Goal: Transaction & Acquisition: Book appointment/travel/reservation

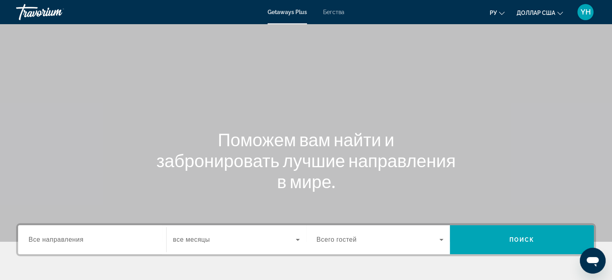
click at [337, 12] on font "Бегства" at bounding box center [333, 12] width 21 height 6
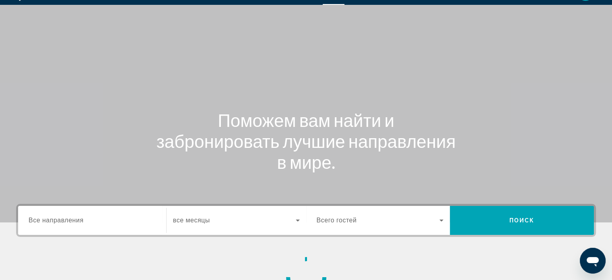
scroll to position [80, 0]
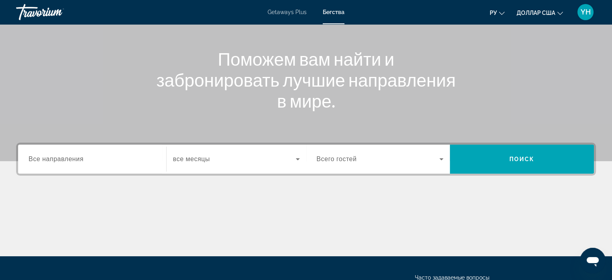
click at [58, 155] on span "Все направления" at bounding box center [56, 158] width 55 height 7
click at [58, 155] on input "Destination Все направления" at bounding box center [92, 160] width 127 height 10
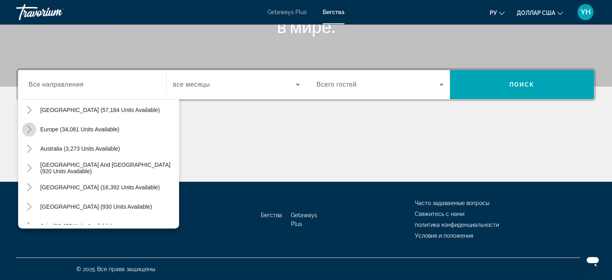
click at [29, 129] on icon "Toggle Europe (34,081 units available)" at bounding box center [29, 129] width 8 height 8
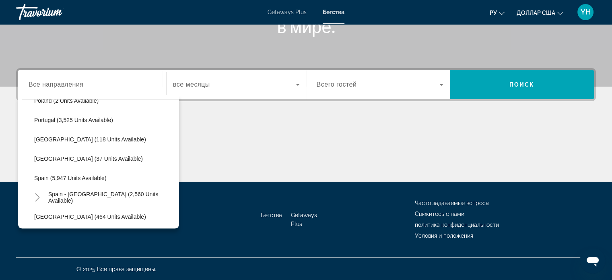
scroll to position [382, 0]
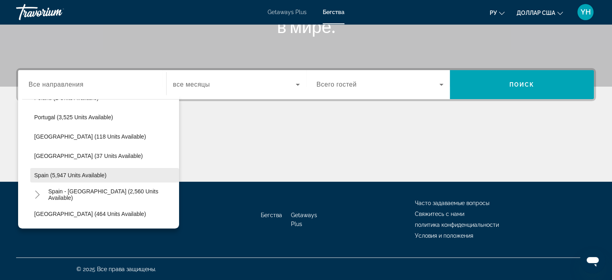
click at [83, 175] on span "Spain (5,947 units available)" at bounding box center [70, 175] width 72 height 6
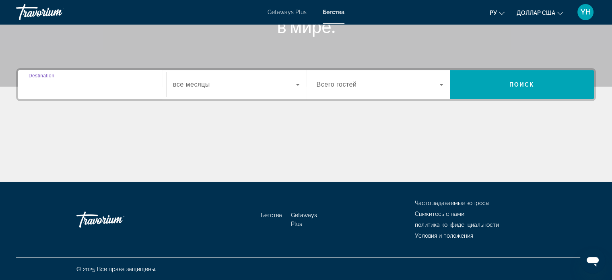
type input "**********"
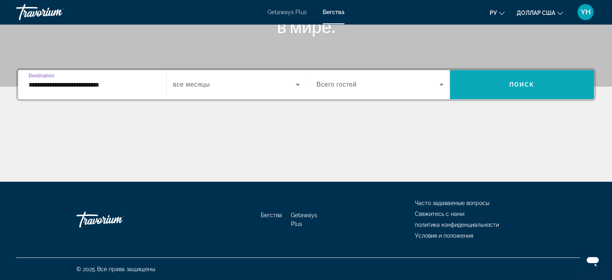
click at [511, 87] on span "Поиск" at bounding box center [522, 84] width 25 height 6
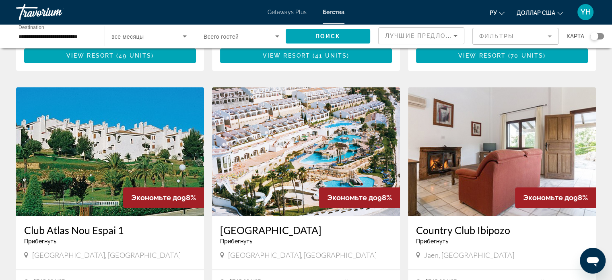
scroll to position [845, 0]
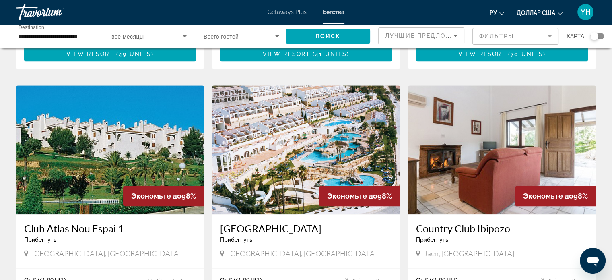
click at [301, 128] on img "Основное содержание" at bounding box center [306, 149] width 188 height 129
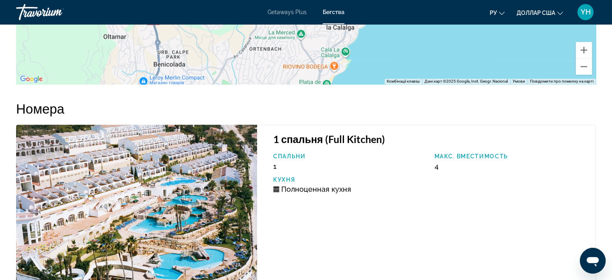
scroll to position [1248, 0]
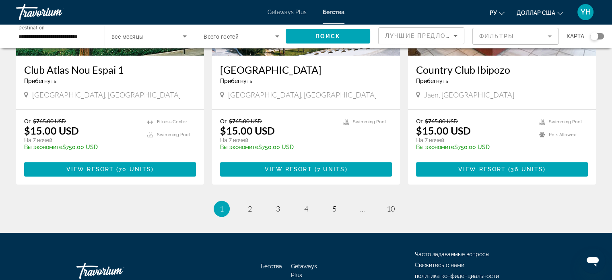
scroll to position [1006, 0]
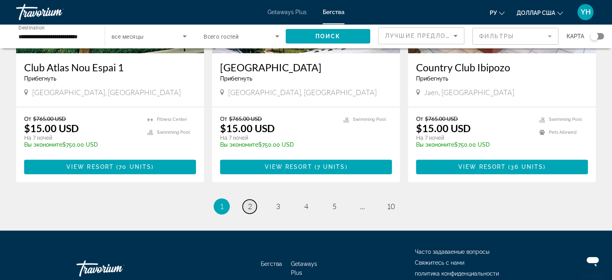
click at [250, 202] on span "2" at bounding box center [250, 206] width 4 height 9
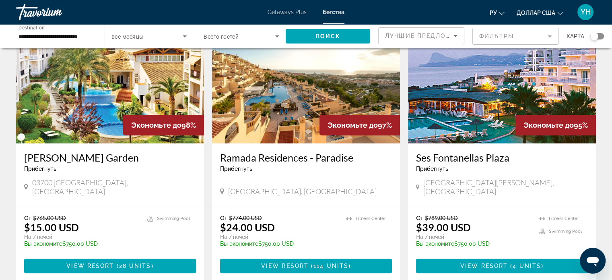
scroll to position [362, 0]
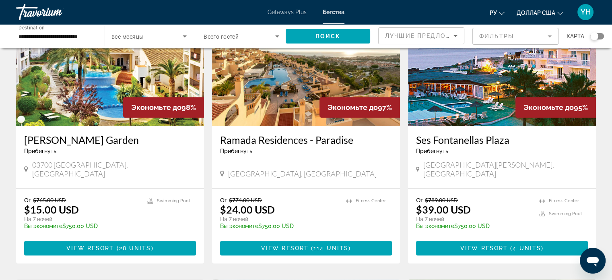
click at [109, 90] on img "Основное содержание" at bounding box center [110, 61] width 188 height 129
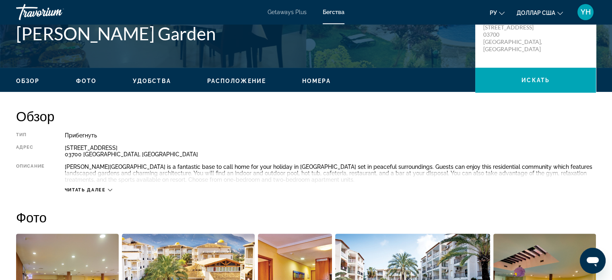
scroll to position [121, 0]
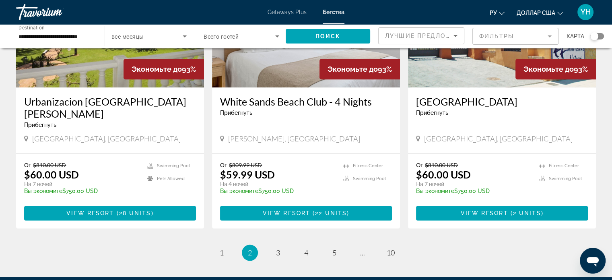
scroll to position [966, 0]
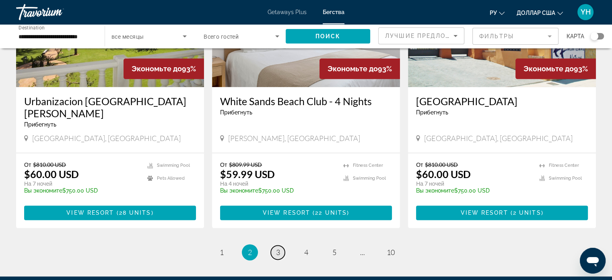
click at [276, 248] on span "3" at bounding box center [278, 252] width 4 height 9
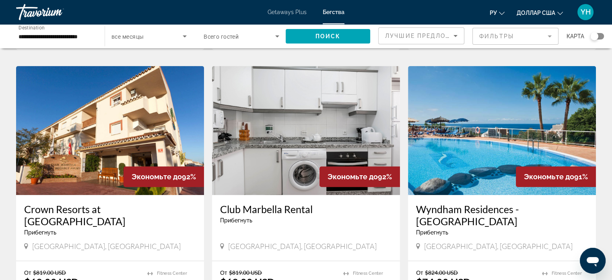
scroll to position [322, 0]
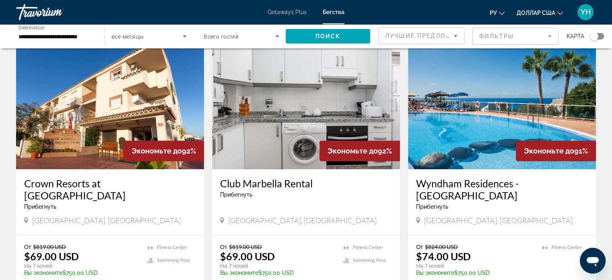
click at [508, 107] on img "Основное содержание" at bounding box center [502, 104] width 188 height 129
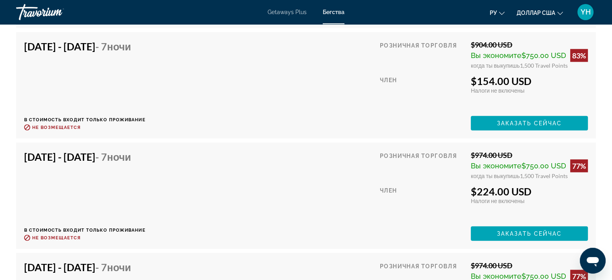
scroll to position [1610, 0]
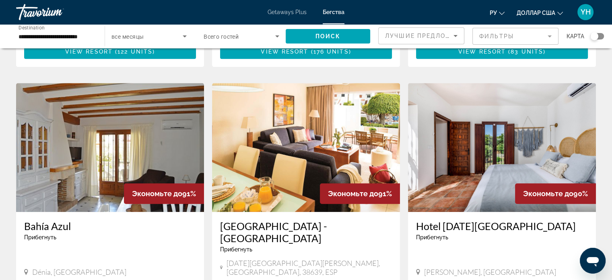
scroll to position [563, 0]
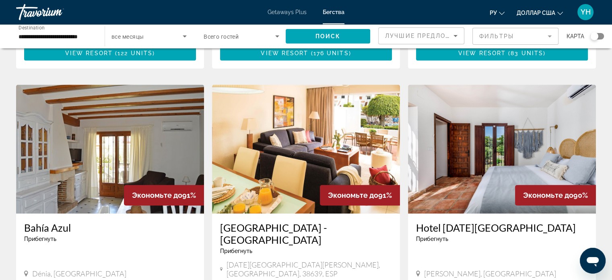
click at [101, 128] on img "Основное содержание" at bounding box center [110, 149] width 188 height 129
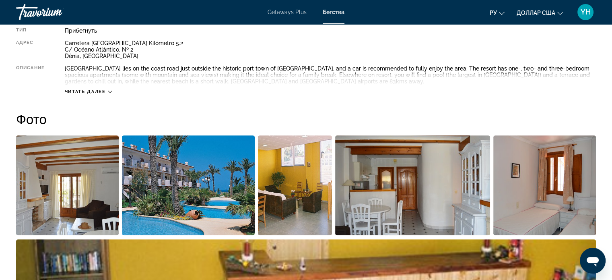
scroll to position [303, 0]
click at [411, 188] on img "Open full-screen image slider" at bounding box center [412, 185] width 155 height 100
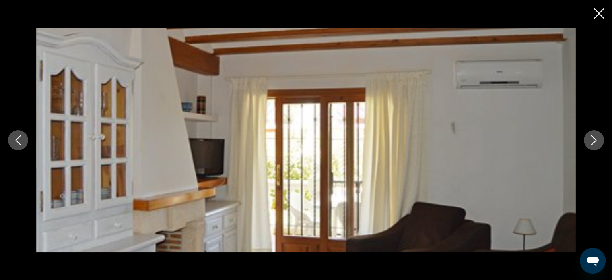
click at [594, 144] on button "Next image" at bounding box center [594, 140] width 20 height 20
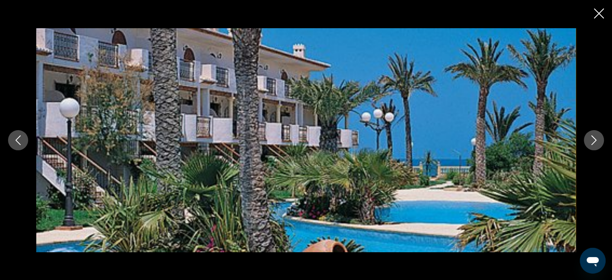
click at [594, 144] on button "Next image" at bounding box center [594, 140] width 20 height 20
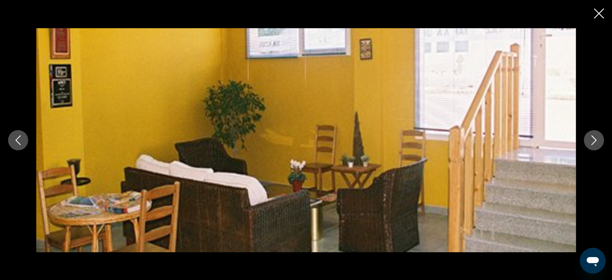
click at [594, 144] on button "Next image" at bounding box center [594, 140] width 20 height 20
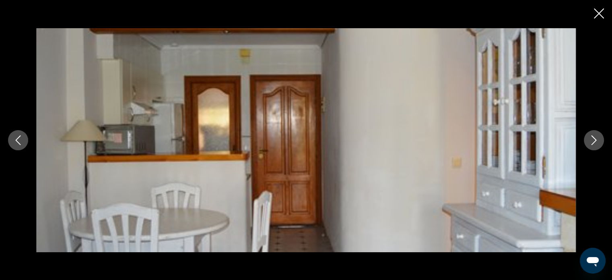
click at [594, 144] on button "Next image" at bounding box center [594, 140] width 20 height 20
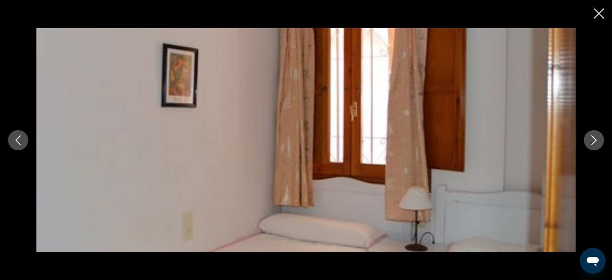
click at [594, 144] on button "Next image" at bounding box center [594, 140] width 20 height 20
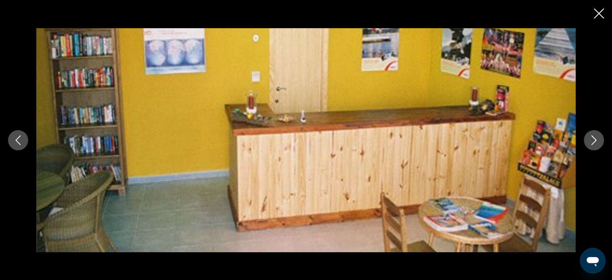
click at [594, 144] on button "Next image" at bounding box center [594, 140] width 20 height 20
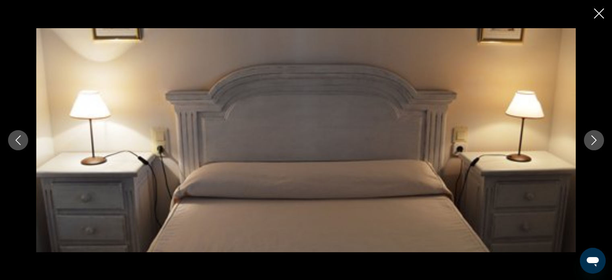
click at [594, 144] on button "Next image" at bounding box center [594, 140] width 20 height 20
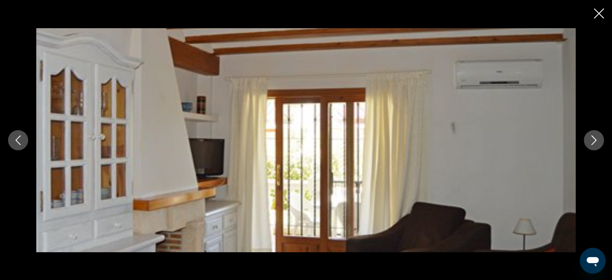
click at [594, 144] on button "Next image" at bounding box center [594, 140] width 20 height 20
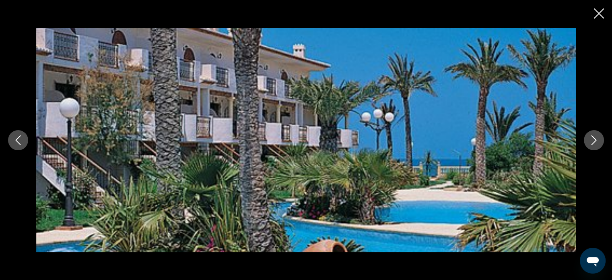
click at [594, 144] on button "Next image" at bounding box center [594, 140] width 20 height 20
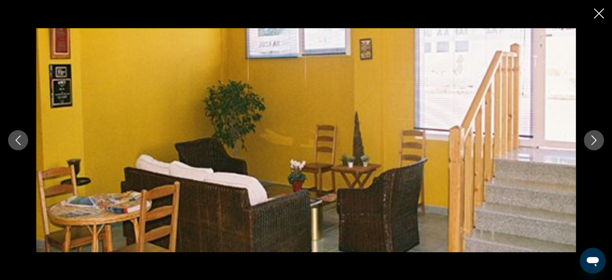
click at [597, 11] on icon "Close slideshow" at bounding box center [599, 13] width 10 height 10
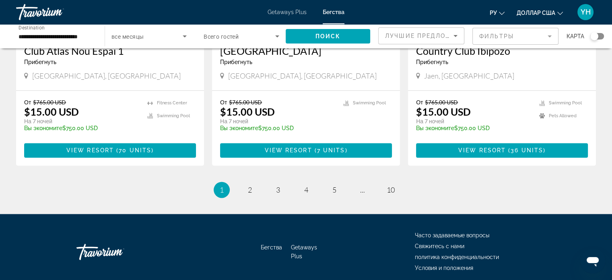
scroll to position [1034, 0]
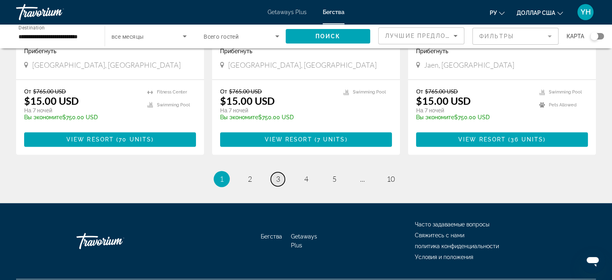
click at [282, 172] on link "page 3" at bounding box center [278, 179] width 14 height 14
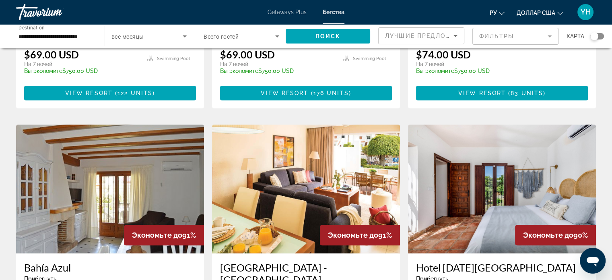
scroll to position [563, 0]
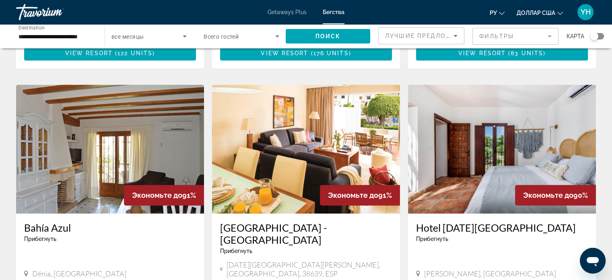
click at [313, 130] on img "Основное содержание" at bounding box center [306, 149] width 188 height 129
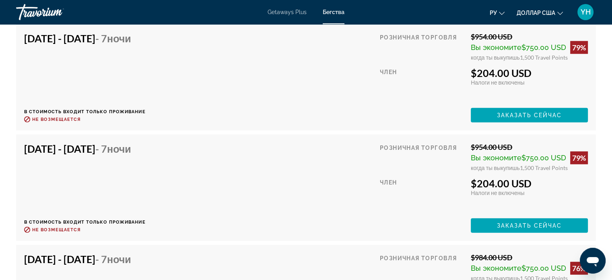
scroll to position [2053, 0]
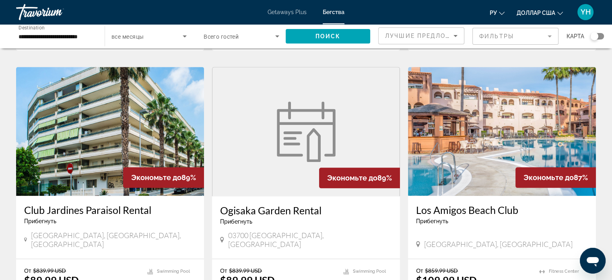
scroll to position [885, 0]
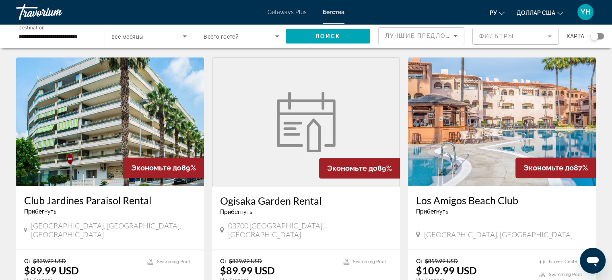
click at [256, 103] on figure "Основное содержание" at bounding box center [306, 122] width 187 height 129
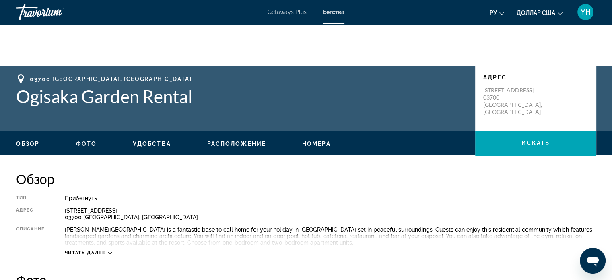
scroll to position [161, 0]
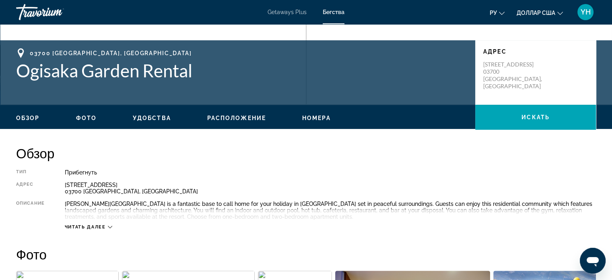
click at [109, 225] on icon "Основное содержание" at bounding box center [110, 227] width 4 height 4
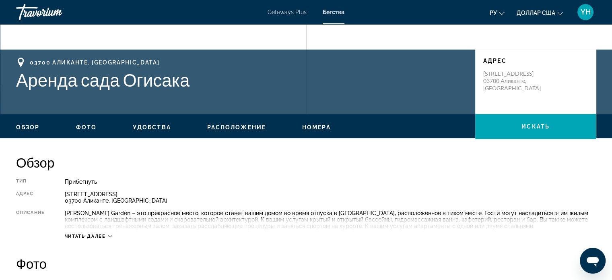
scroll to position [161, 0]
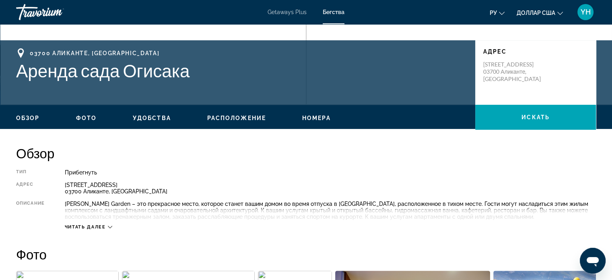
click at [109, 225] on icon "Основное содержание" at bounding box center [110, 227] width 4 height 4
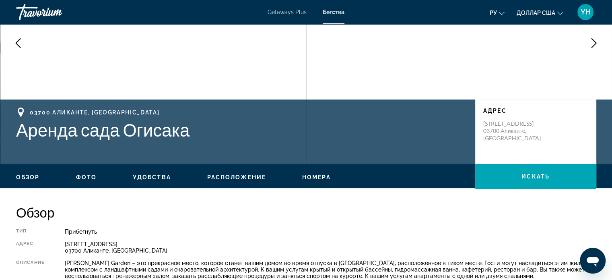
scroll to position [80, 0]
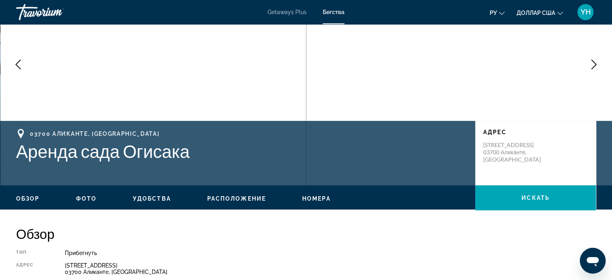
drag, startPoint x: 522, startPoint y: 159, endPoint x: 460, endPoint y: 143, distance: 63.8
click at [521, 159] on p "Calle Aquari 3 03700 Аликанте, Испания" at bounding box center [515, 152] width 64 height 22
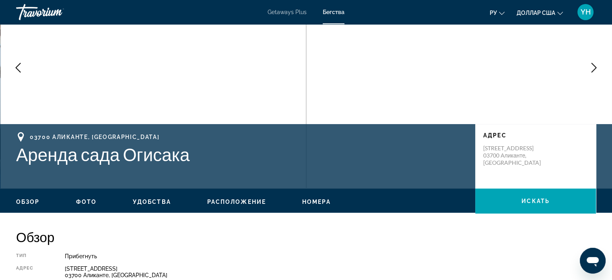
scroll to position [80, 0]
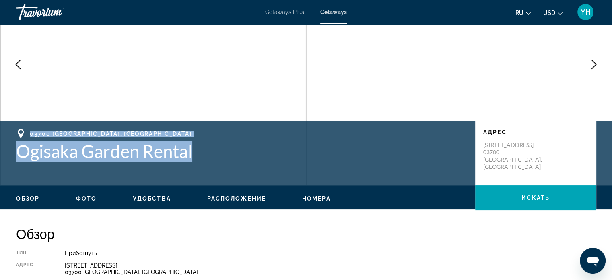
drag, startPoint x: 202, startPoint y: 159, endPoint x: 12, endPoint y: 126, distance: 193.7
click at [12, 126] on div "03700 Alicante, Spain Ogisaka Garden Rental Адрес Calle Aquari 3 03700 Alicante…" at bounding box center [306, 153] width 612 height 64
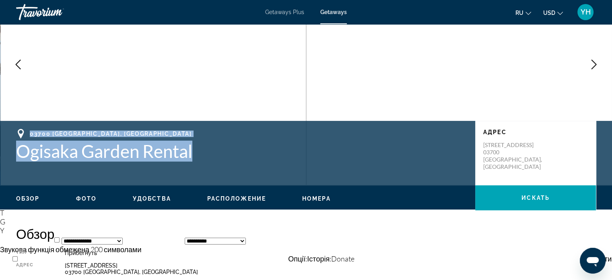
copy div "03700 Alicante, Spain Ogisaka Garden Rental"
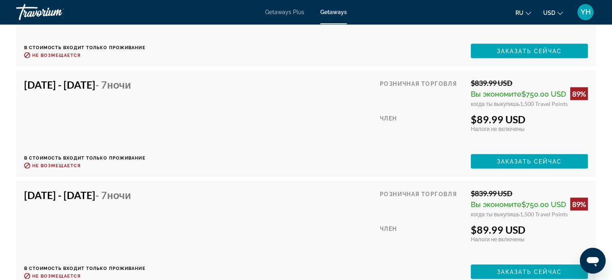
scroll to position [1529, 0]
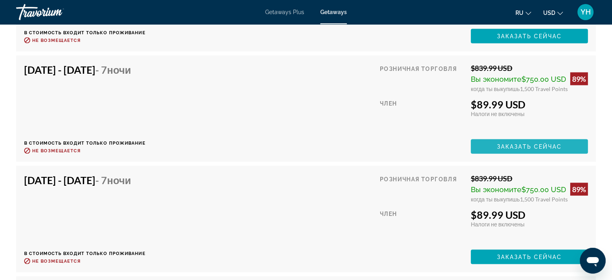
click at [519, 146] on span "Заказать сейчас" at bounding box center [529, 146] width 65 height 6
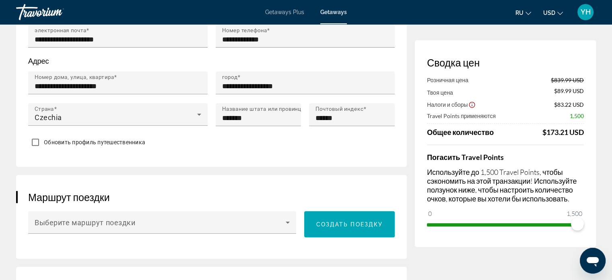
scroll to position [322, 0]
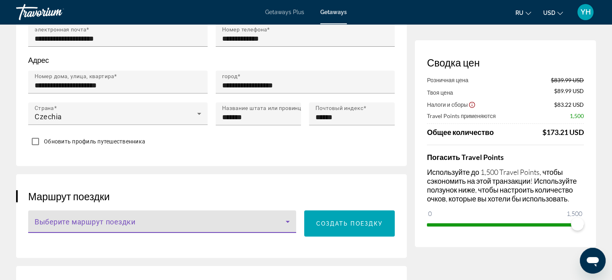
click at [43, 220] on span "Main content" at bounding box center [160, 225] width 251 height 10
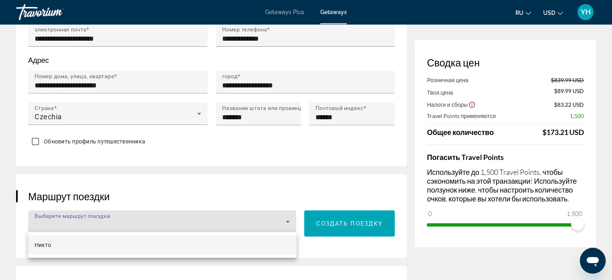
drag, startPoint x: 43, startPoint y: 219, endPoint x: 69, endPoint y: 247, distance: 38.7
click at [69, 247] on mat-option "Никто" at bounding box center [162, 244] width 268 height 19
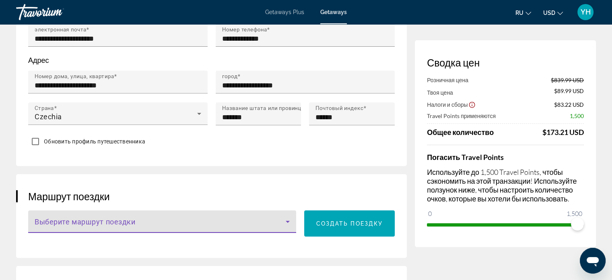
click at [51, 220] on span "Main content" at bounding box center [160, 225] width 251 height 10
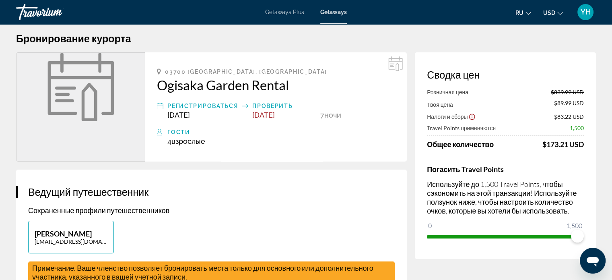
scroll to position [0, 0]
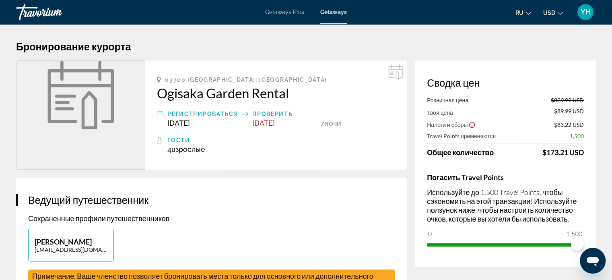
drag, startPoint x: 295, startPoint y: 88, endPoint x: 198, endPoint y: 85, distance: 96.7
click at [198, 85] on div at bounding box center [306, 140] width 612 height 280
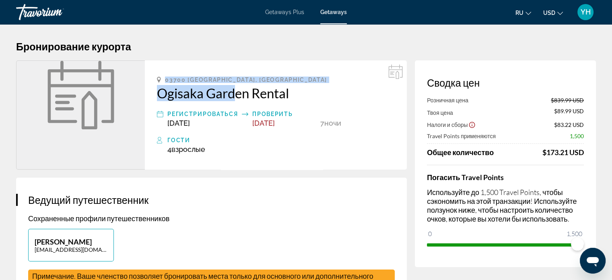
drag, startPoint x: 165, startPoint y: 74, endPoint x: 287, endPoint y: 104, distance: 125.7
click at [259, 97] on div "03700 Alicante, Spain Ogisaka Garden Rental Регистрироваться Oct 25, 2025 Прове…" at bounding box center [276, 114] width 262 height 109
drag, startPoint x: 256, startPoint y: 82, endPoint x: 237, endPoint y: 80, distance: 19.8
click at [256, 82] on div "03700 Alicante, Spain" at bounding box center [276, 79] width 238 height 6
copy div "03700 Alicante, Spain Ogisaka Garden R"
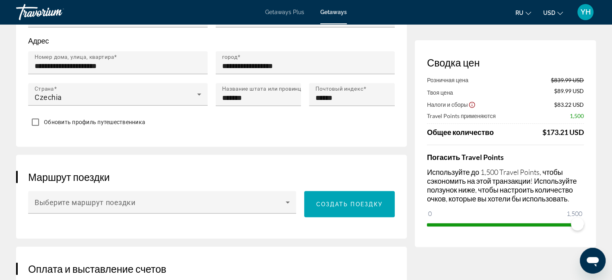
scroll to position [362, 0]
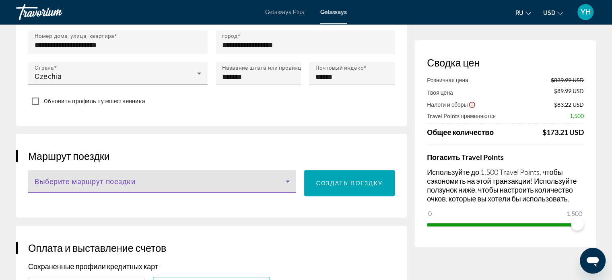
click at [78, 180] on span "Main content" at bounding box center [160, 185] width 251 height 10
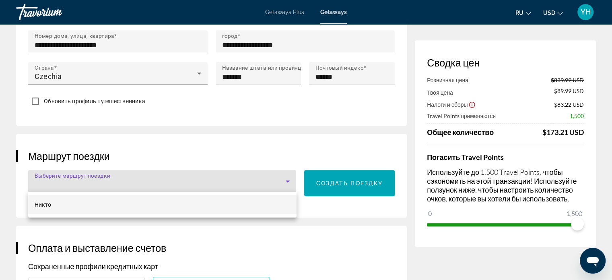
click at [289, 180] on div at bounding box center [306, 140] width 612 height 280
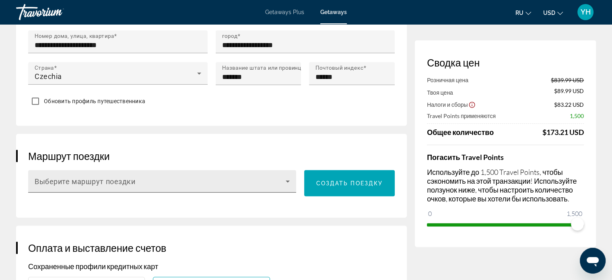
drag, startPoint x: 161, startPoint y: 173, endPoint x: 113, endPoint y: 178, distance: 48.1
click at [113, 178] on span "Выберите маршрут поездки" at bounding box center [85, 181] width 101 height 8
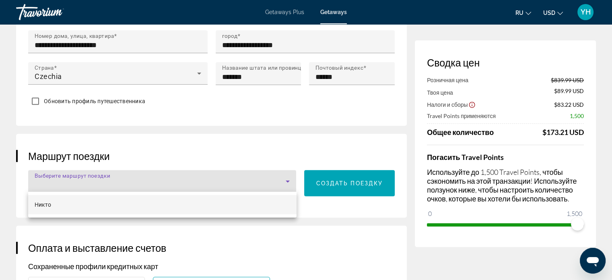
click at [357, 184] on div at bounding box center [306, 140] width 612 height 280
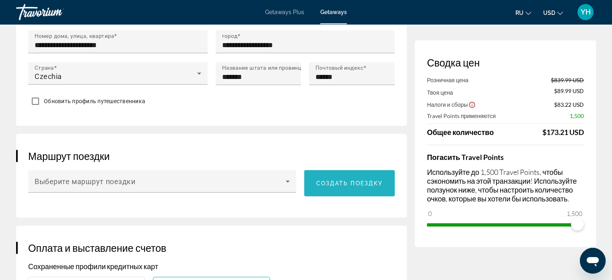
click at [351, 182] on span "Создать поездку" at bounding box center [349, 183] width 67 height 6
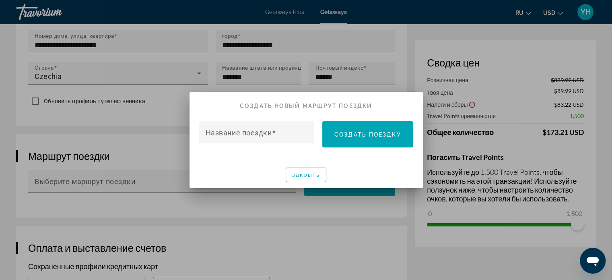
drag, startPoint x: 217, startPoint y: 130, endPoint x: 185, endPoint y: 211, distance: 87.2
click at [185, 211] on div at bounding box center [306, 140] width 612 height 280
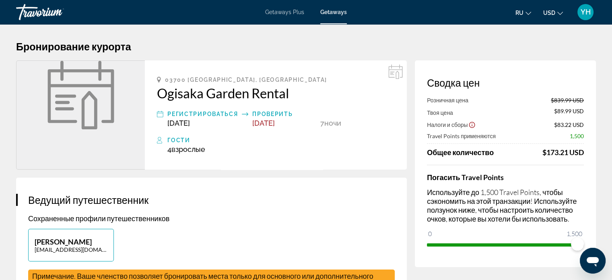
scroll to position [362, 0]
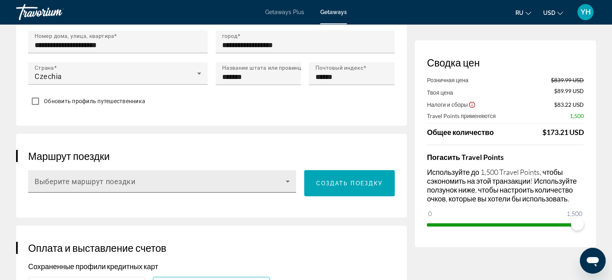
click at [160, 175] on div "Выберите маршрут поездки" at bounding box center [162, 181] width 255 height 23
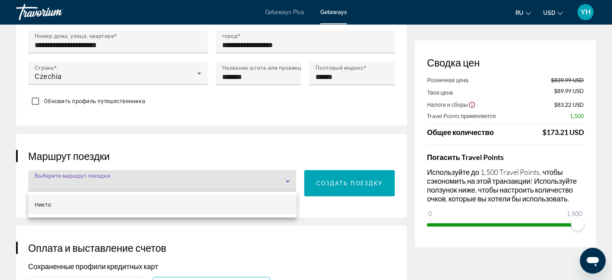
click at [339, 184] on div at bounding box center [306, 140] width 612 height 280
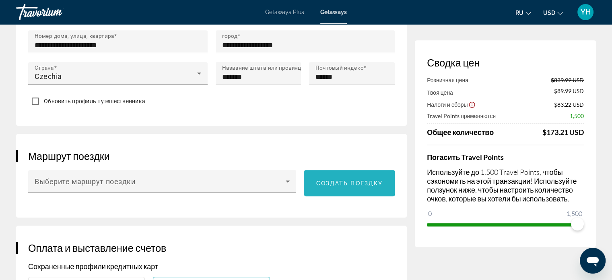
click at [345, 180] on span "Создать поездку" at bounding box center [349, 183] width 67 height 6
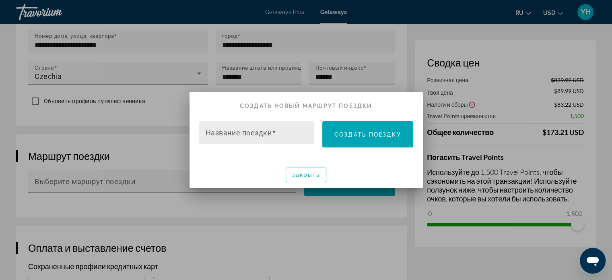
click at [206, 131] on mat-label "Название поездки" at bounding box center [239, 132] width 66 height 8
click at [206, 131] on input "Название поездки" at bounding box center [259, 136] width 107 height 10
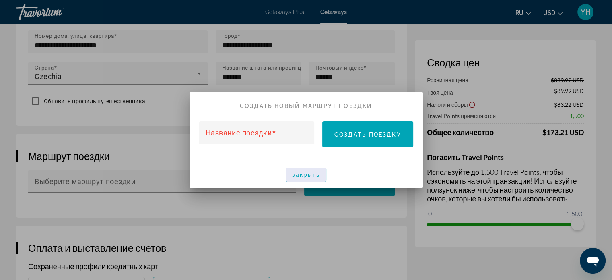
click at [306, 169] on span "button" at bounding box center [306, 174] width 40 height 19
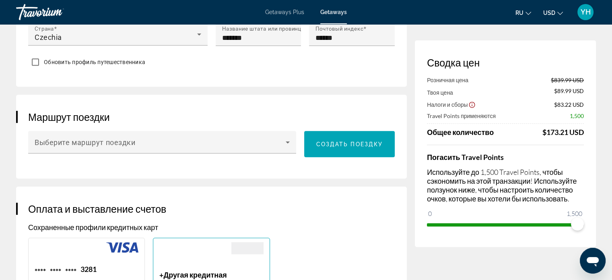
scroll to position [402, 0]
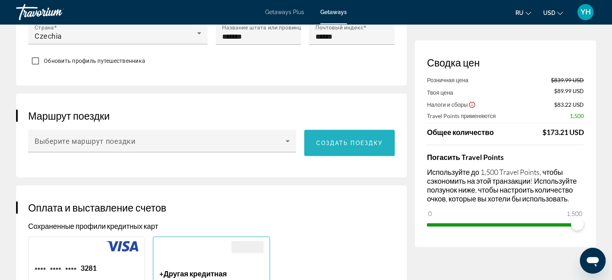
click at [345, 141] on span "Создать поездку" at bounding box center [349, 143] width 67 height 6
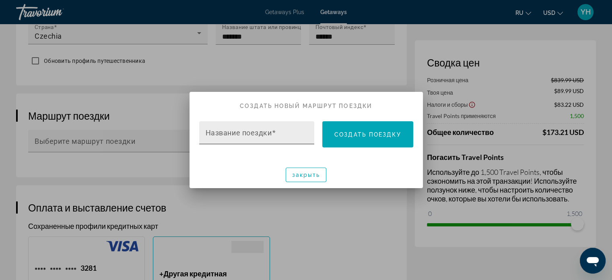
click at [222, 132] on mat-label "Название поездки" at bounding box center [239, 132] width 66 height 8
click at [222, 132] on input "Название поездки" at bounding box center [259, 136] width 107 height 10
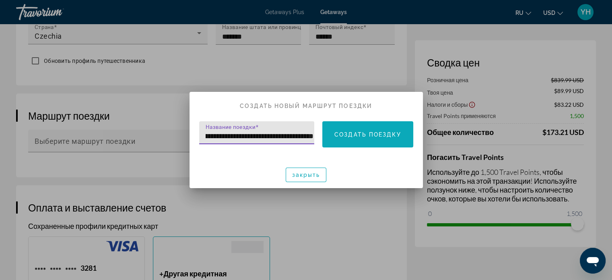
type input "**********"
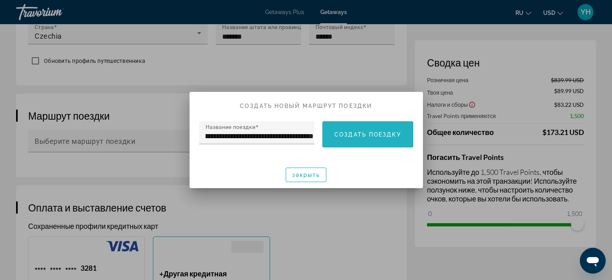
scroll to position [0, 0]
click at [355, 139] on span at bounding box center [367, 134] width 91 height 19
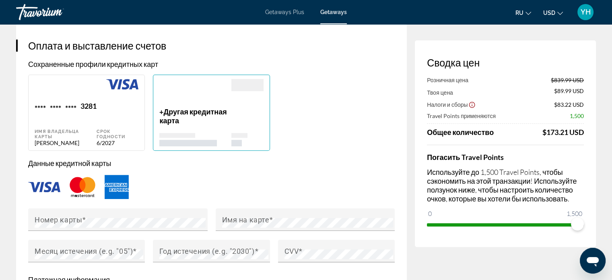
scroll to position [523, 0]
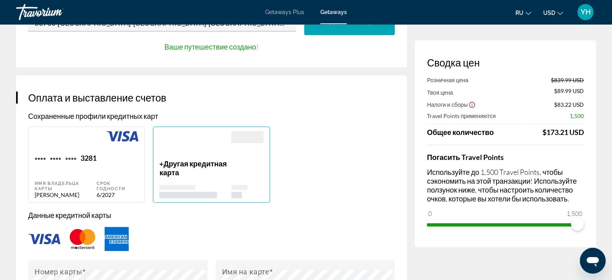
click at [74, 149] on div "Main content" at bounding box center [66, 142] width 62 height 23
type input "******"
type input "*****"
type input "**********"
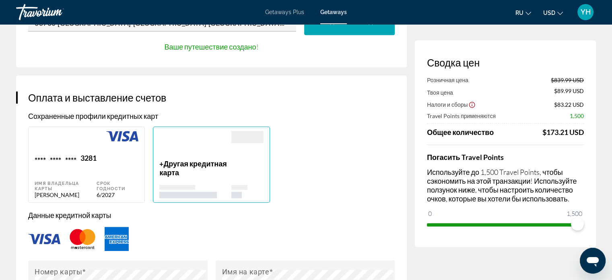
type input "**********"
type input "*******"
type input "******"
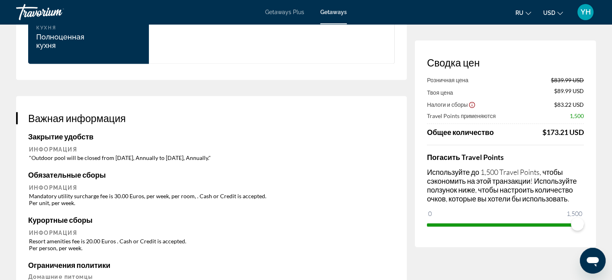
scroll to position [1127, 0]
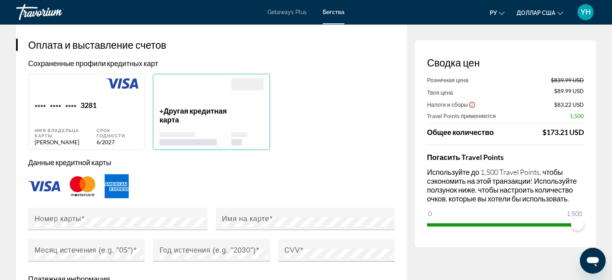
scroll to position [563, 0]
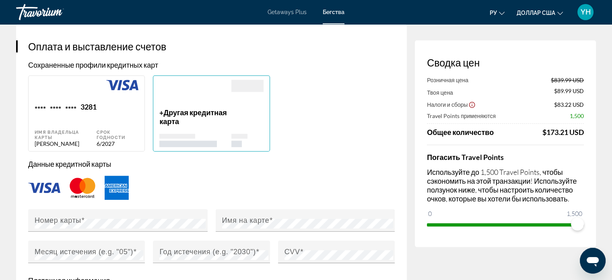
click at [82, 92] on div "Основное содержание" at bounding box center [66, 91] width 62 height 23
type input "******"
type input "*****"
type input "**********"
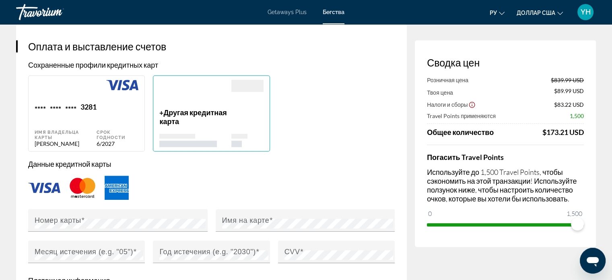
type input "**********"
type input "*******"
type input "******"
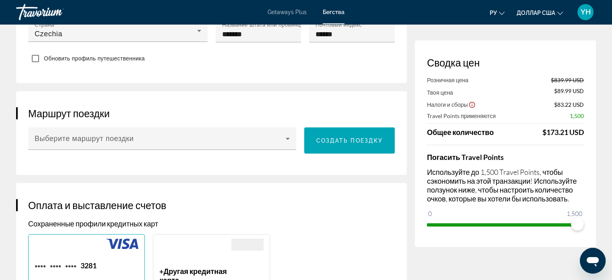
scroll to position [402, 0]
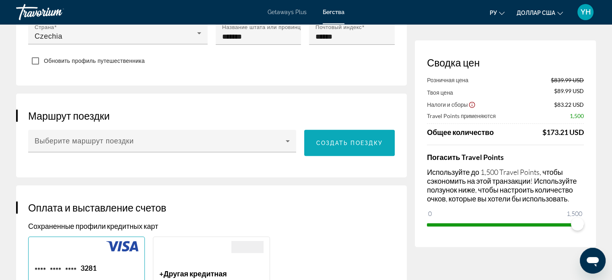
click at [335, 140] on span "Создать поездку" at bounding box center [349, 143] width 67 height 6
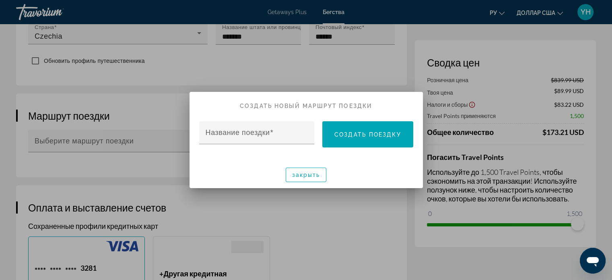
scroll to position [0, 0]
click at [232, 136] on label "Название поездки" at bounding box center [240, 132] width 68 height 8
click at [232, 136] on input "Название поездки" at bounding box center [259, 136] width 107 height 10
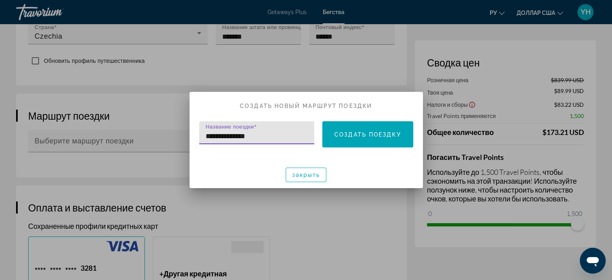
click at [237, 136] on input "**********" at bounding box center [259, 136] width 107 height 10
click at [239, 135] on input "**********" at bounding box center [259, 136] width 107 height 10
click at [248, 135] on input "**********" at bounding box center [259, 136] width 107 height 10
click at [271, 135] on input "**********" at bounding box center [259, 136] width 107 height 10
type input "**********"
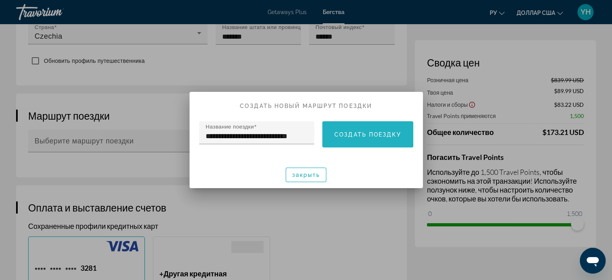
click at [353, 133] on font "Создать поездку" at bounding box center [367, 134] width 67 height 6
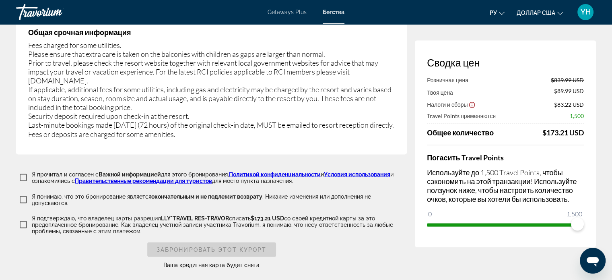
scroll to position [1409, 0]
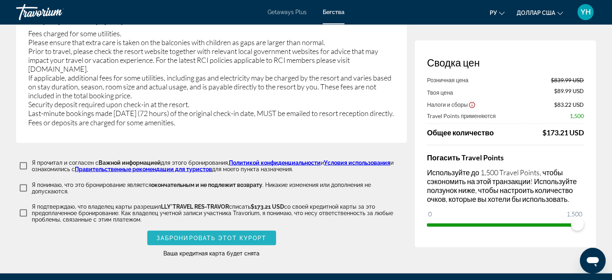
click at [213, 234] on span "Забронировать этот курорт" at bounding box center [212, 237] width 110 height 6
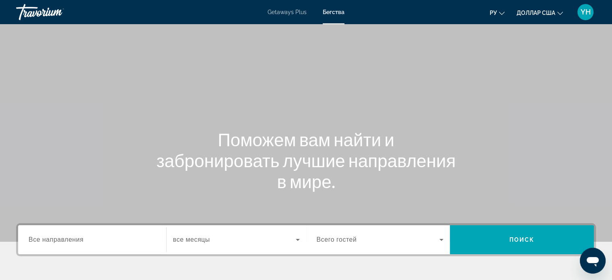
click at [32, 11] on div "Травориум" at bounding box center [56, 12] width 80 height 21
click at [330, 13] on font "Бегства" at bounding box center [334, 12] width 22 height 6
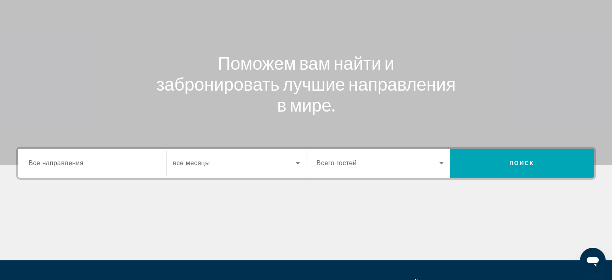
scroll to position [121, 0]
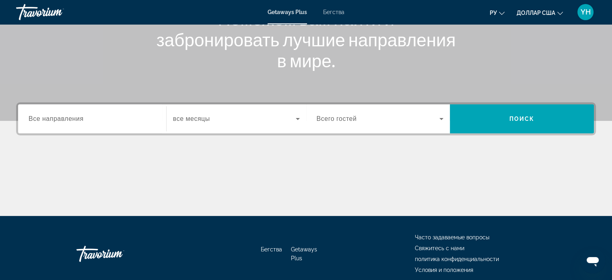
click at [55, 120] on span "Все направления" at bounding box center [56, 118] width 55 height 7
click at [55, 120] on input "Destination Все направления" at bounding box center [92, 119] width 127 height 10
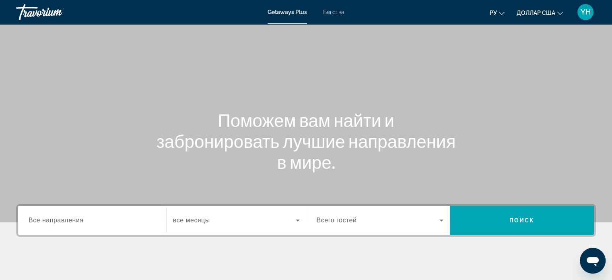
scroll to position [0, 0]
